Goal: Register for event/course

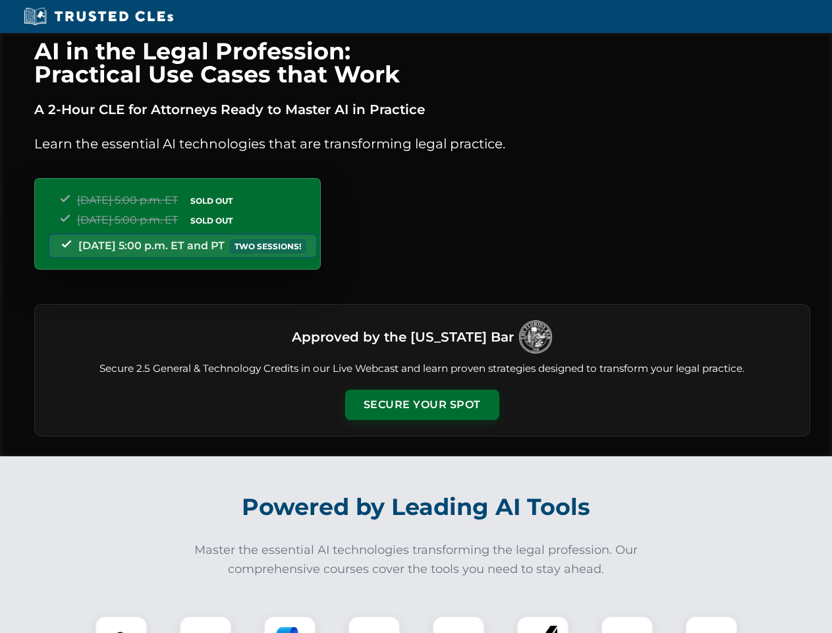
click at [422, 405] on button "Secure Your Spot" at bounding box center [422, 404] width 154 height 30
click at [121, 624] on img at bounding box center [121, 642] width 38 height 38
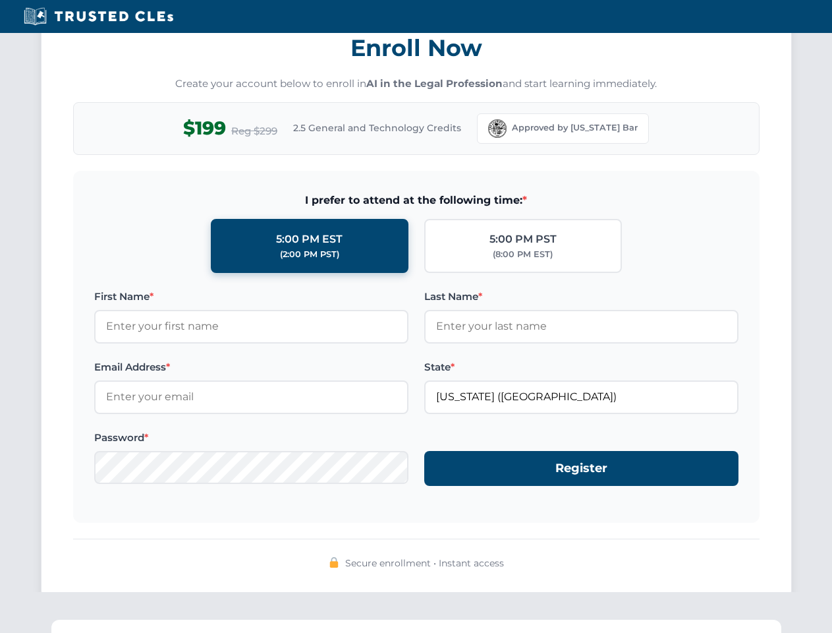
scroll to position [1293, 0]
